Goal: Task Accomplishment & Management: Use online tool/utility

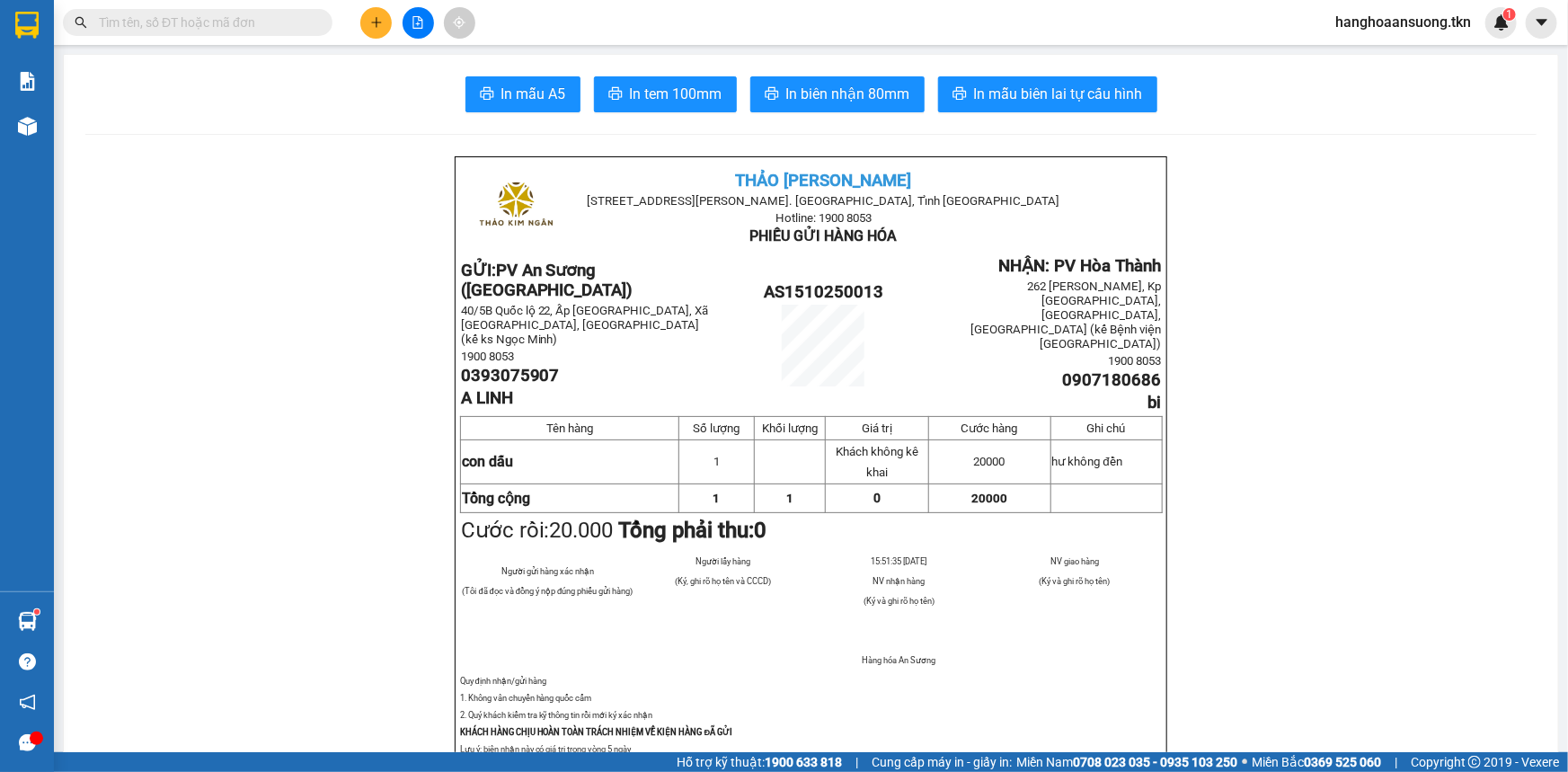
scroll to position [33, 0]
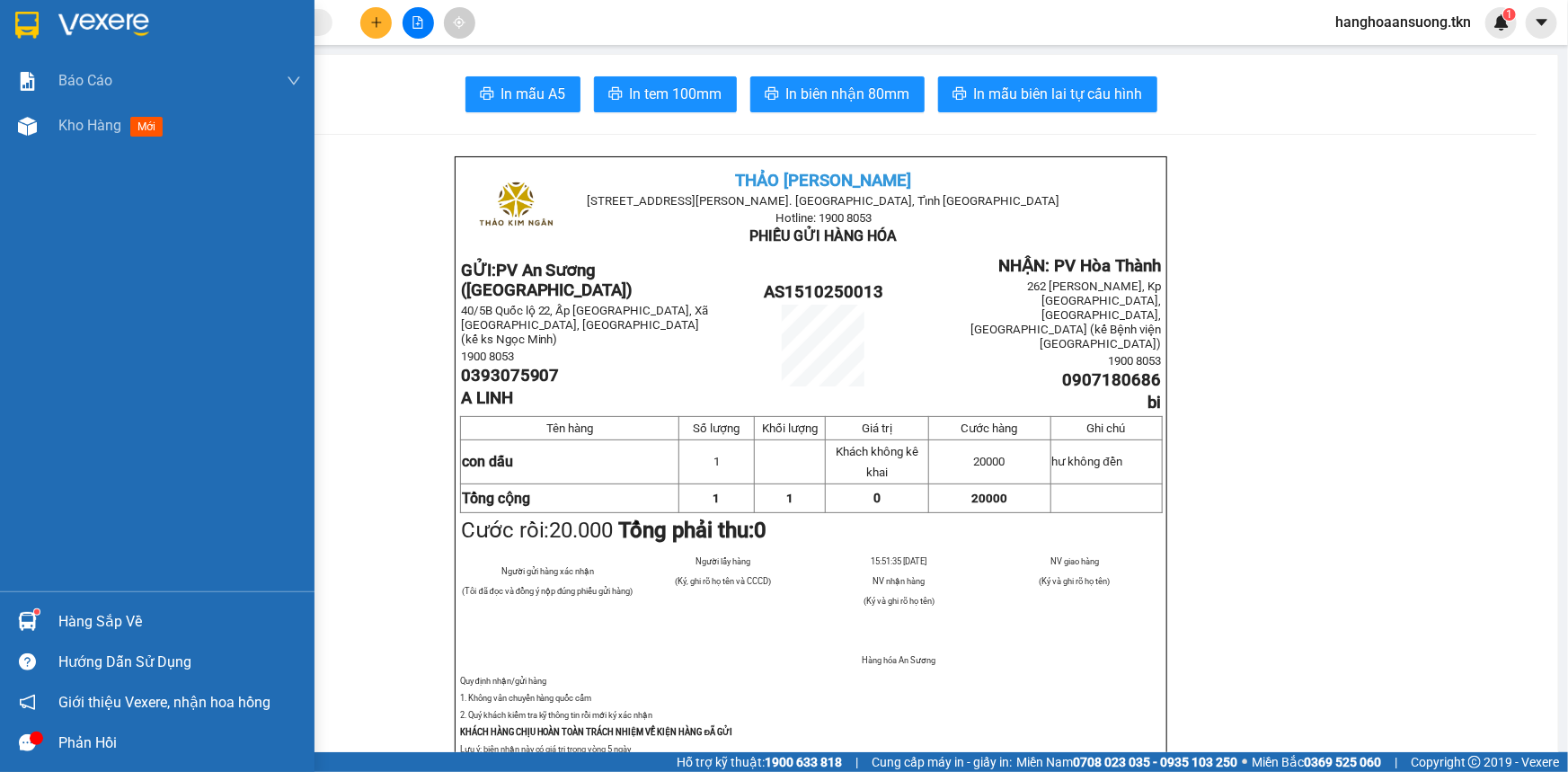
click at [38, 20] on div at bounding box center [27, 24] width 32 height 32
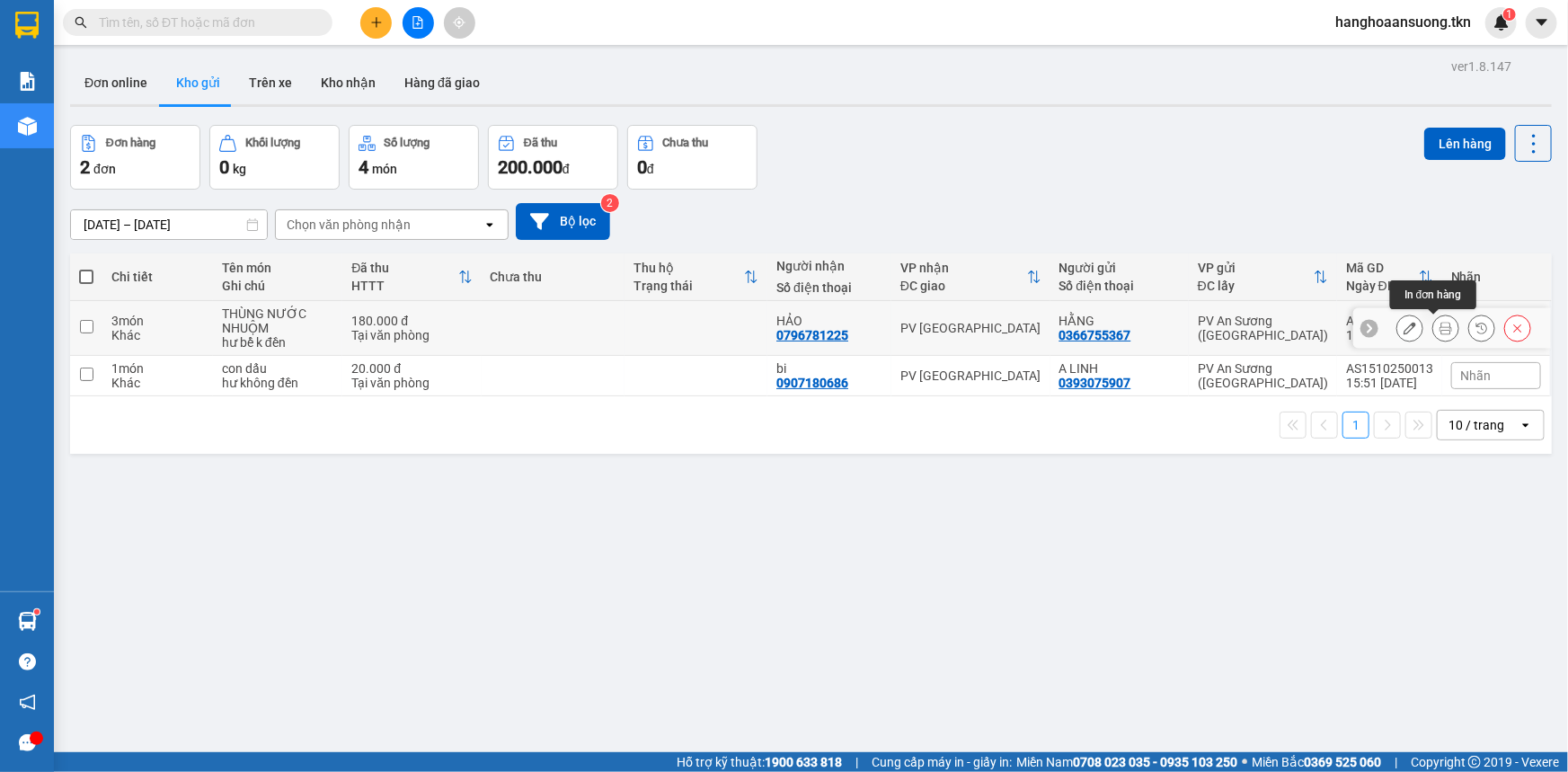
click at [1440, 327] on button at bounding box center [1446, 328] width 25 height 32
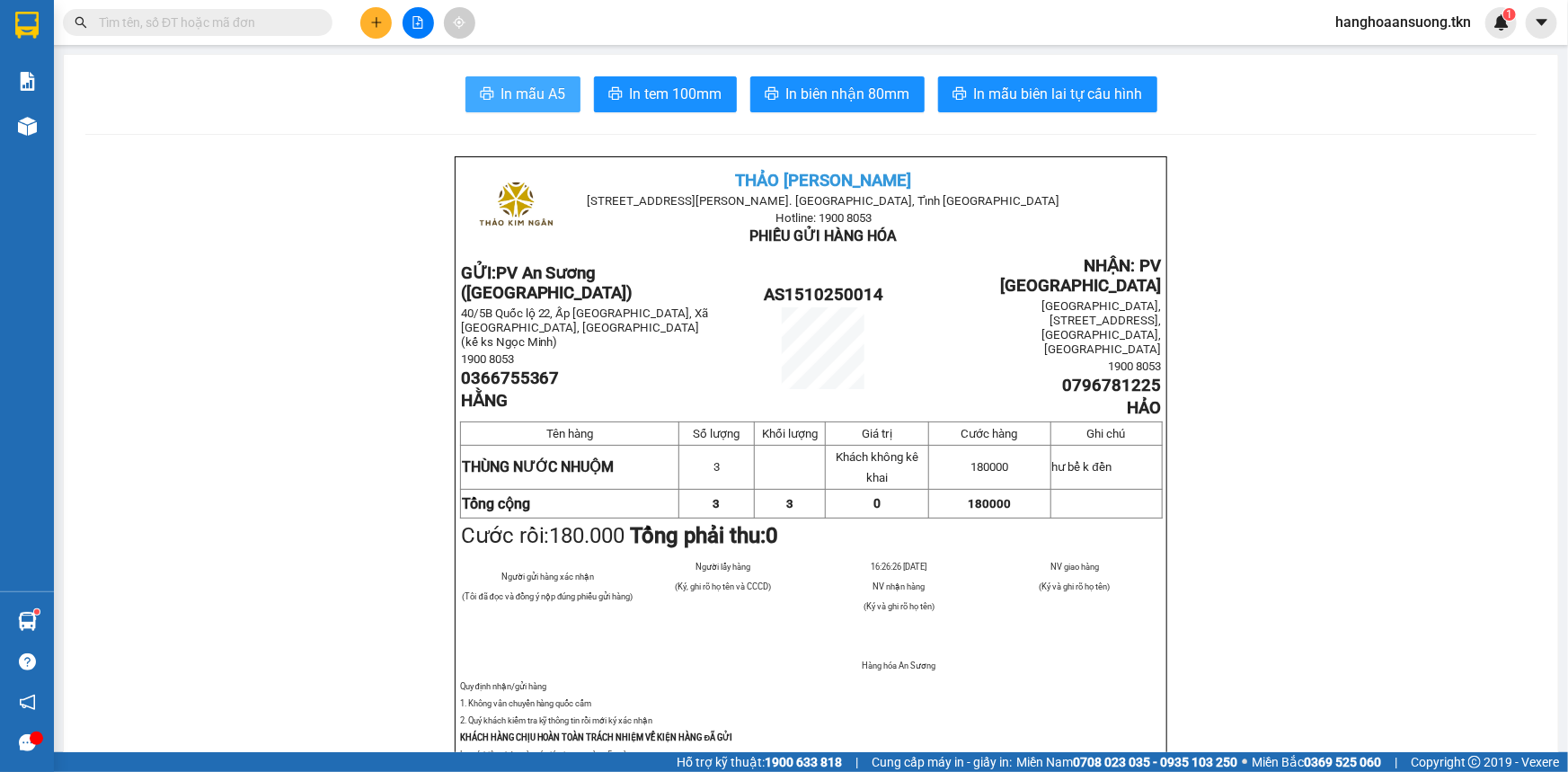
click at [526, 93] on span "In mẫu A5" at bounding box center [533, 93] width 64 height 22
